Goal: Find specific page/section: Find specific page/section

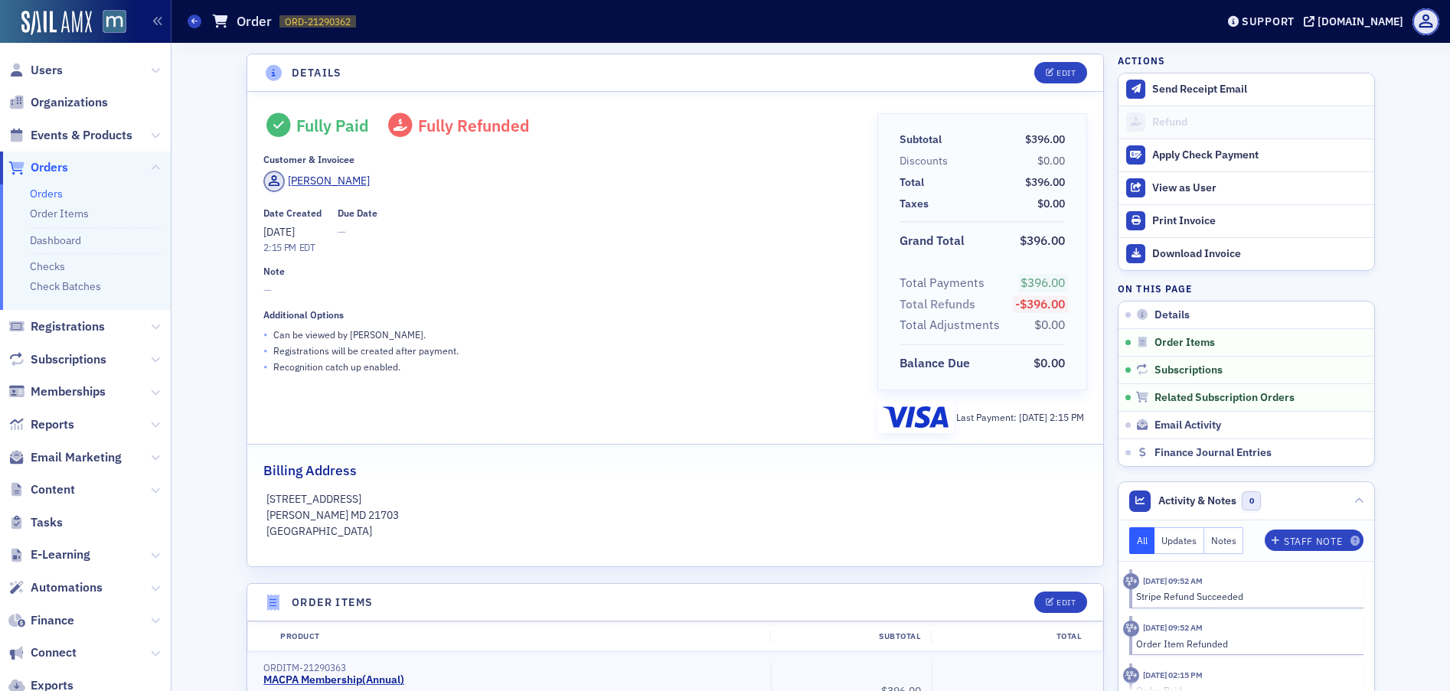
scroll to position [754, 0]
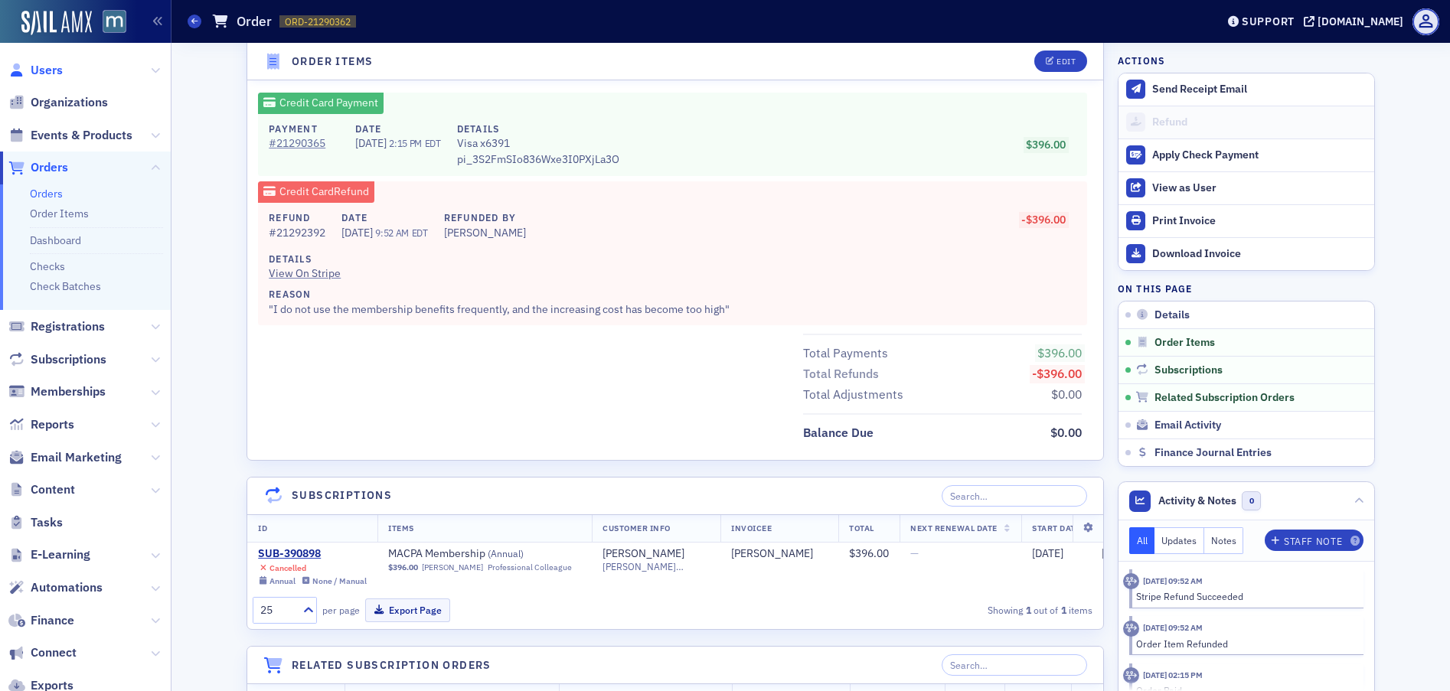
click at [60, 70] on span "Users" at bounding box center [47, 70] width 32 height 17
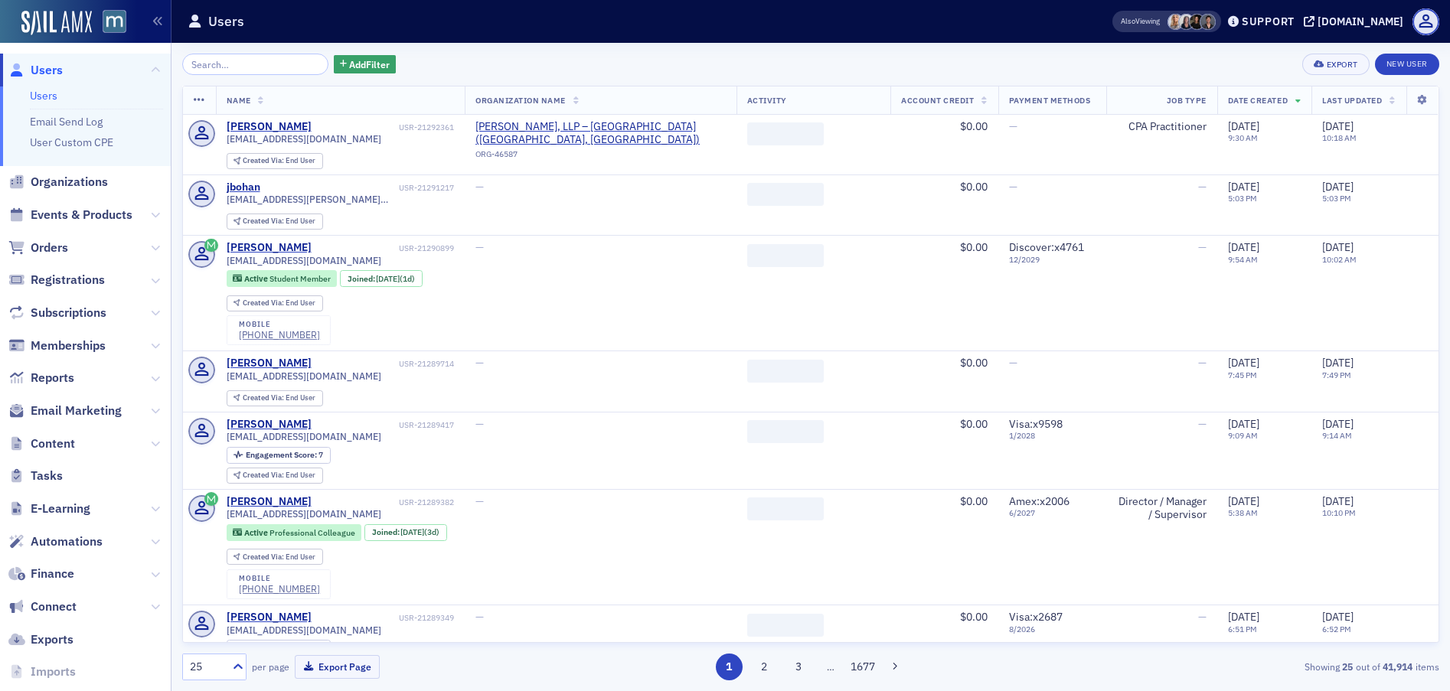
click at [292, 64] on input "search" at bounding box center [255, 64] width 146 height 21
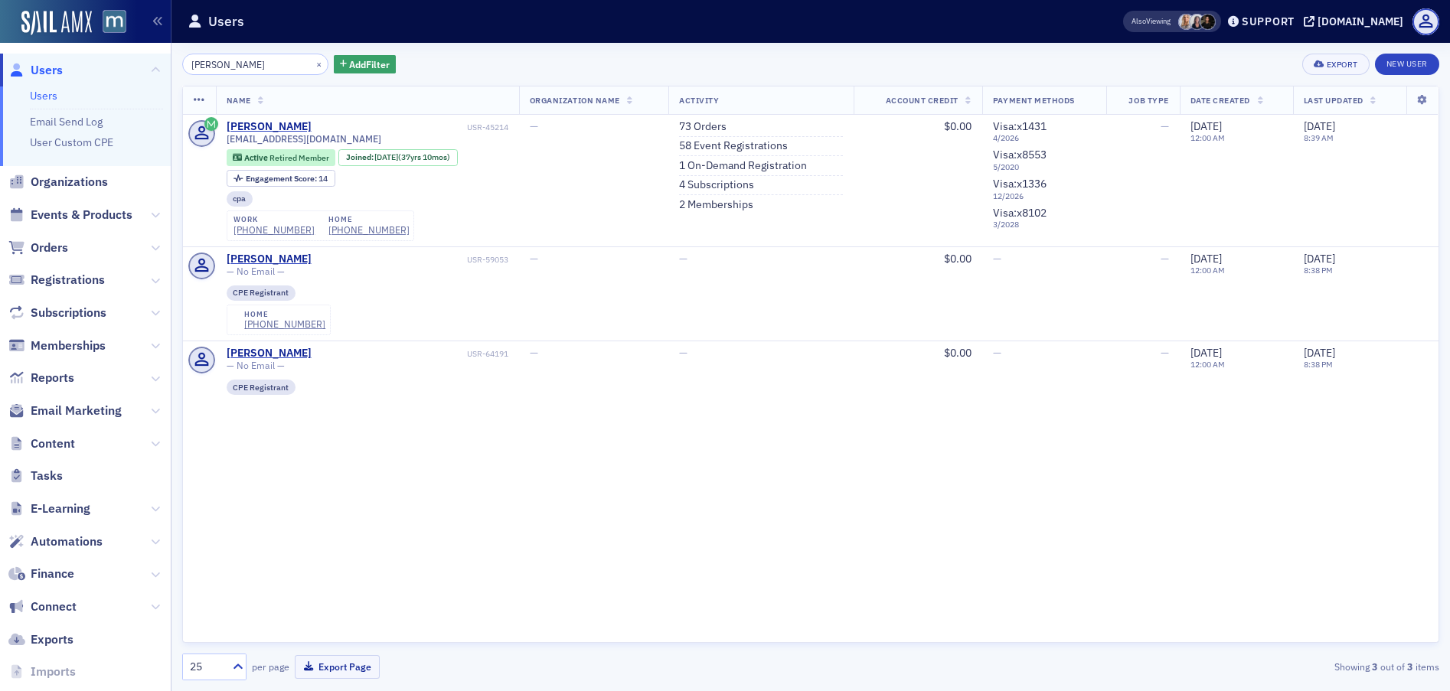
type input "[PERSON_NAME]"
